Goal: Task Accomplishment & Management: Manage account settings

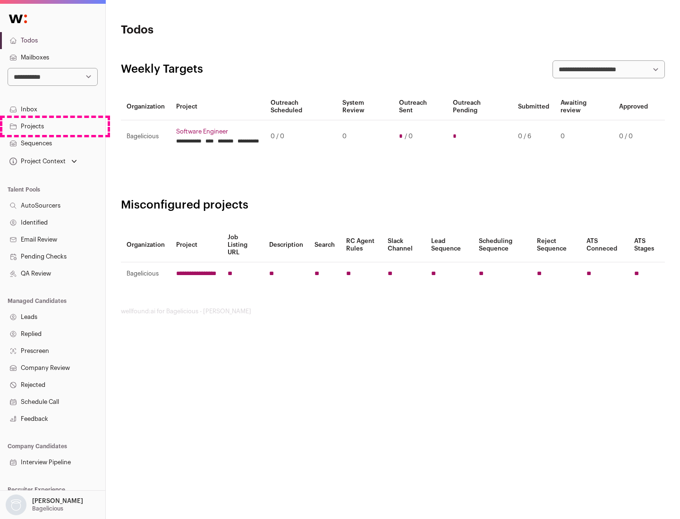
click at [52, 126] on link "Projects" at bounding box center [52, 126] width 105 height 17
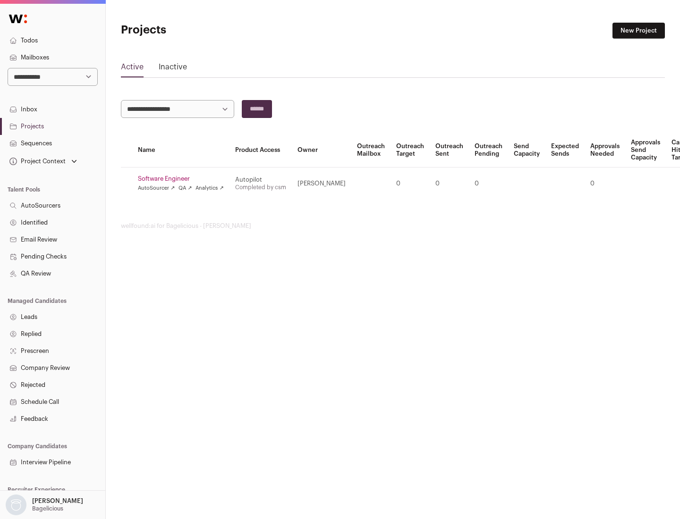
click at [184, 179] on link "Software Engineer" at bounding box center [181, 179] width 86 height 8
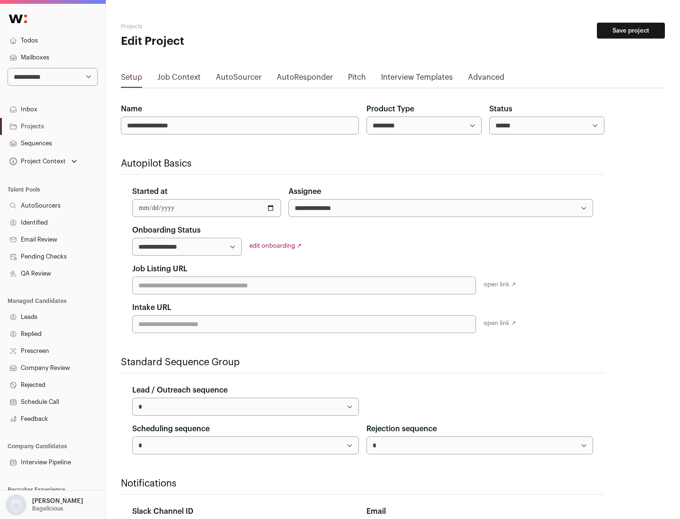
click at [631, 31] on button "Save project" at bounding box center [631, 31] width 68 height 16
